Goal: Task Accomplishment & Management: Manage account settings

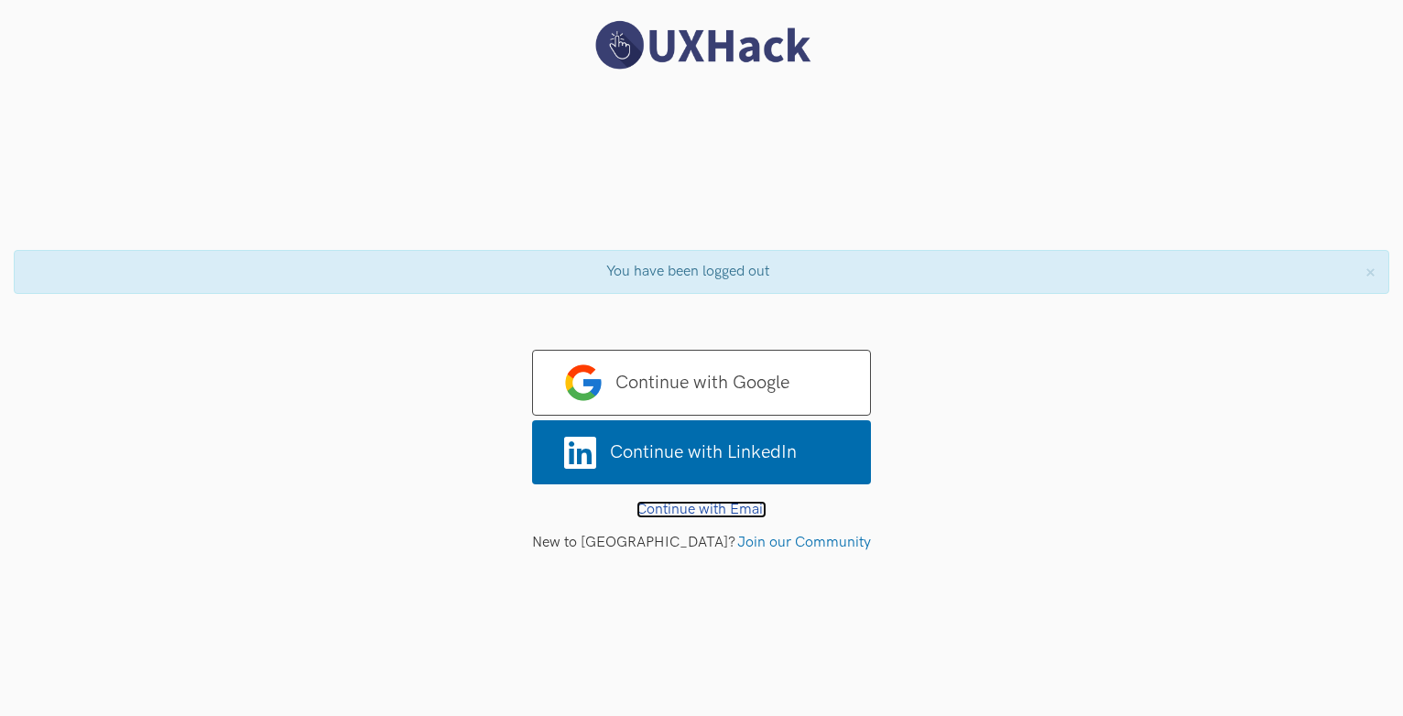
click at [687, 514] on link "Continue with Email" at bounding box center [702, 509] width 130 height 17
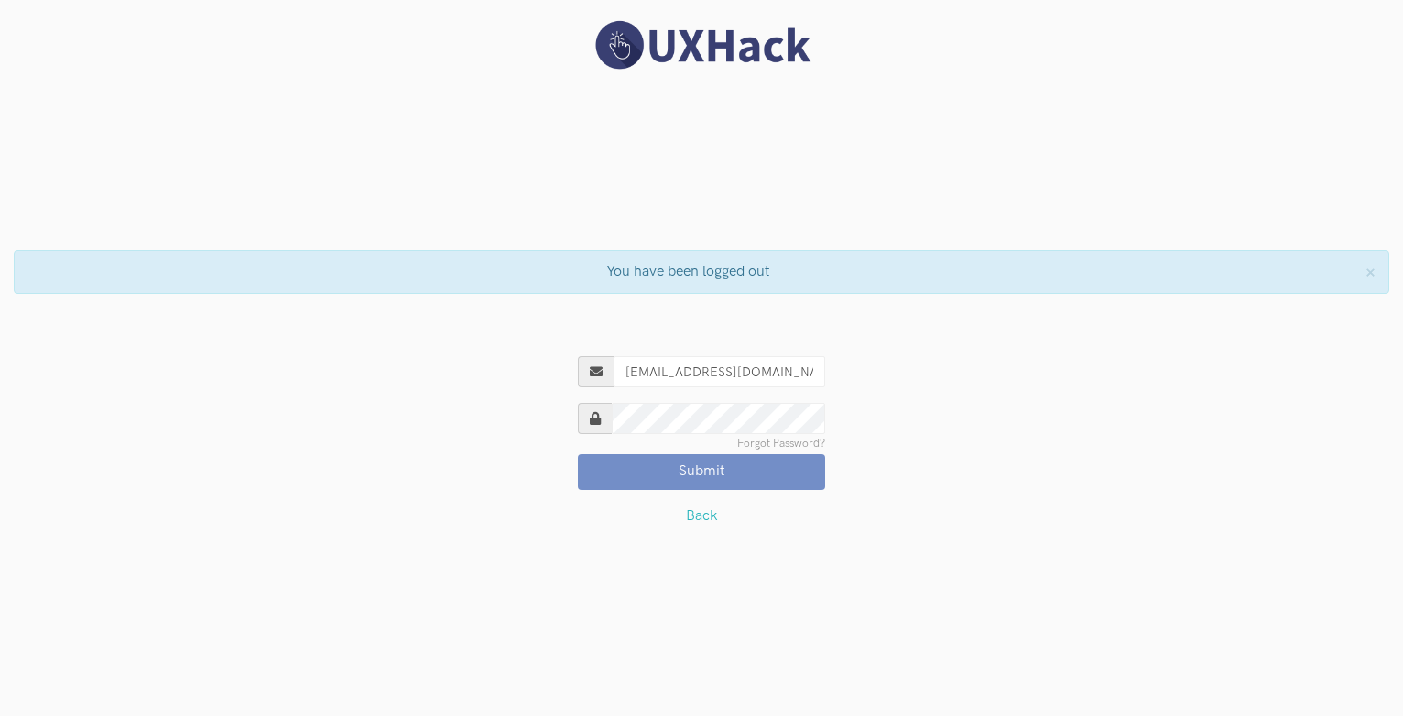
type input "[EMAIL_ADDRESS][DOMAIN_NAME]"
click at [578, 454] on button "Submit" at bounding box center [701, 471] width 247 height 35
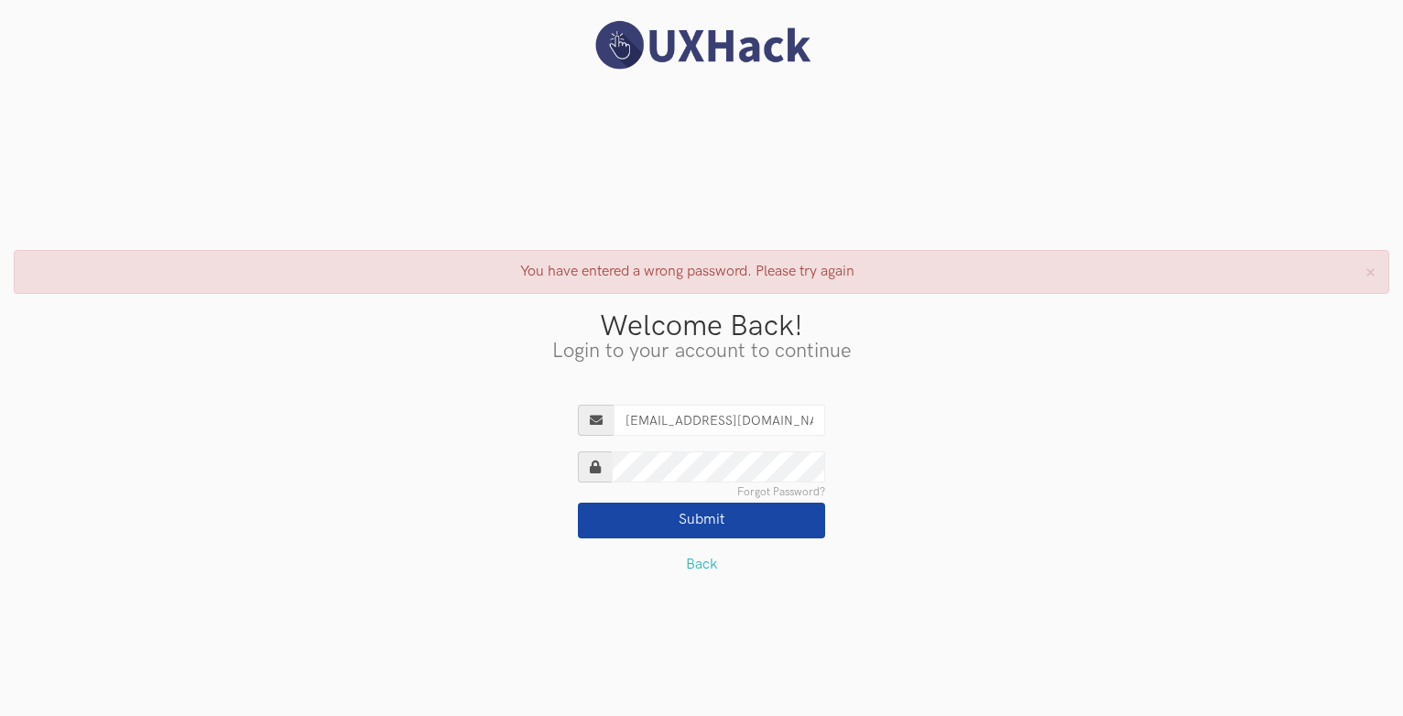
click at [578, 503] on button "Submit" at bounding box center [701, 520] width 247 height 35
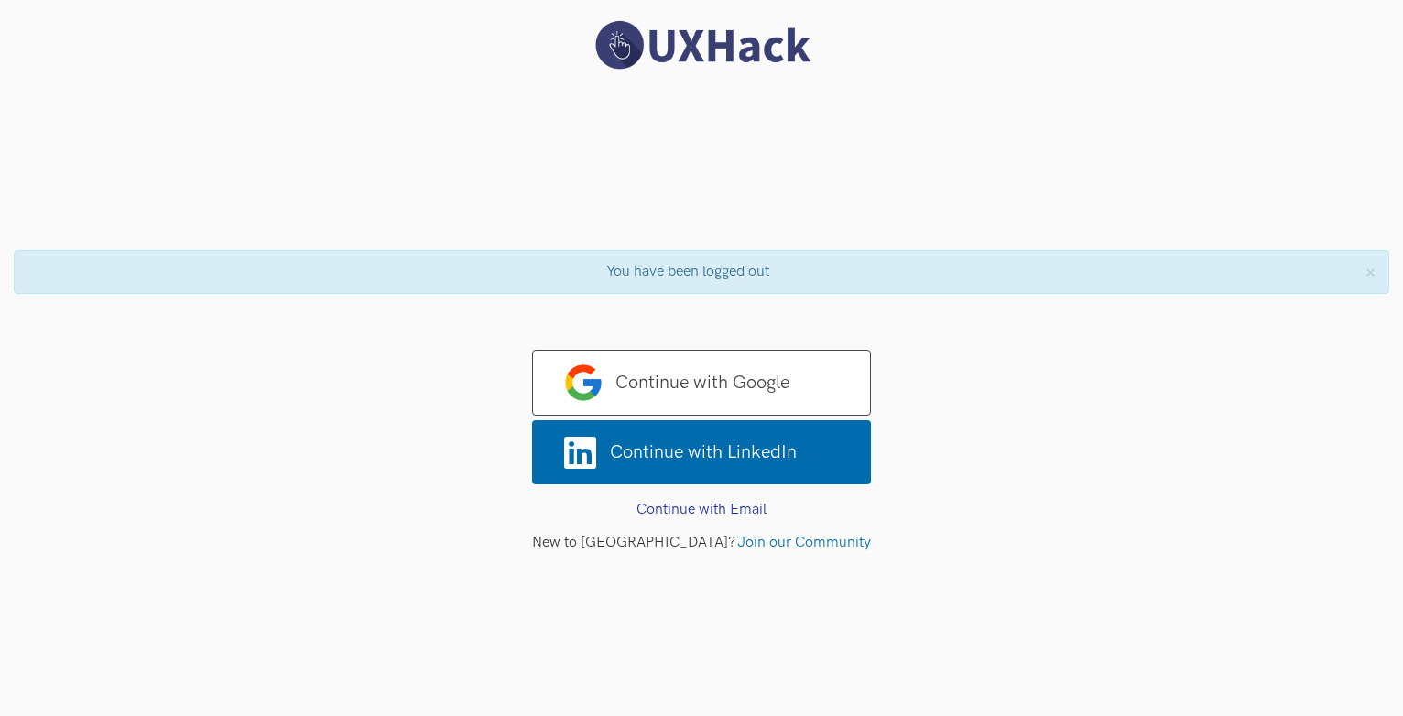
click at [634, 508] on div "Continue with Email Back" at bounding box center [701, 510] width 366 height 15
click at [657, 515] on link "Continue with Email" at bounding box center [702, 509] width 130 height 17
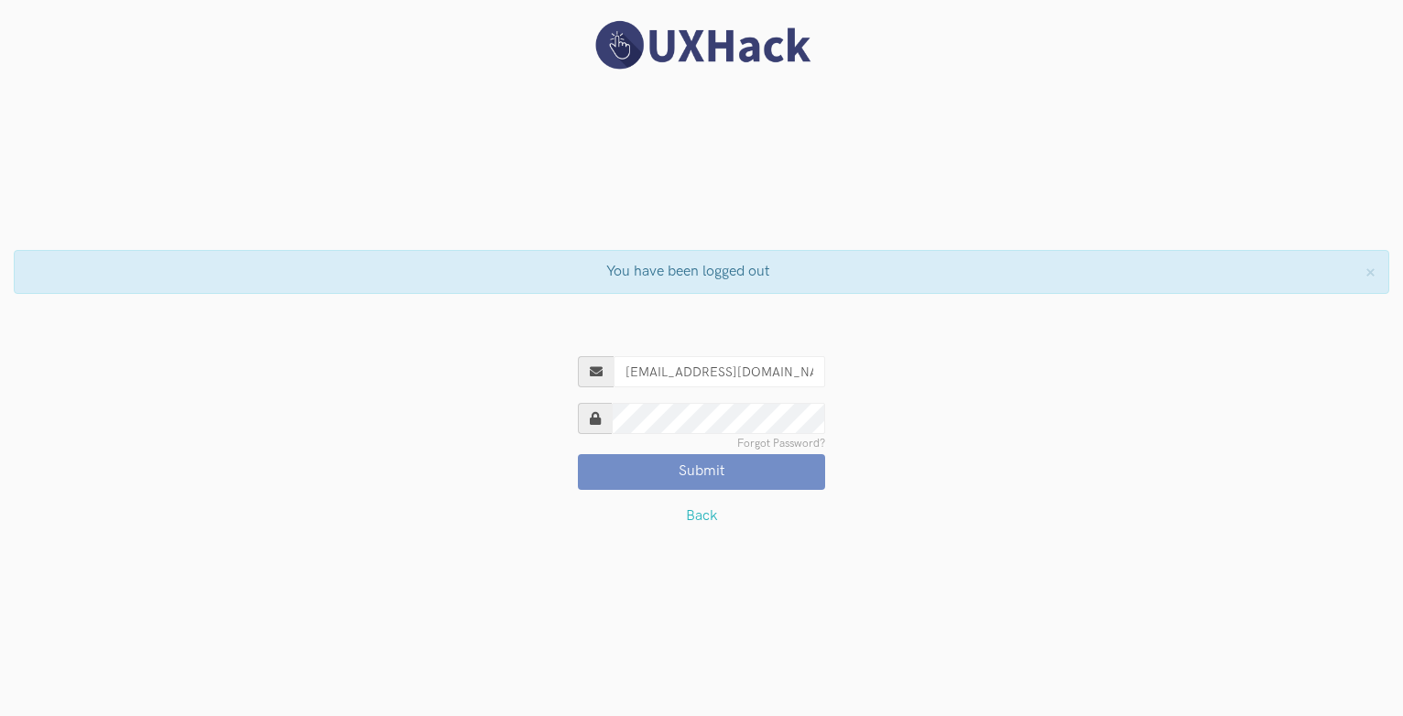
type input "[EMAIL_ADDRESS][DOMAIN_NAME]"
click at [578, 454] on button "Submit" at bounding box center [701, 471] width 247 height 35
